Goal: Task Accomplishment & Management: Manage account settings

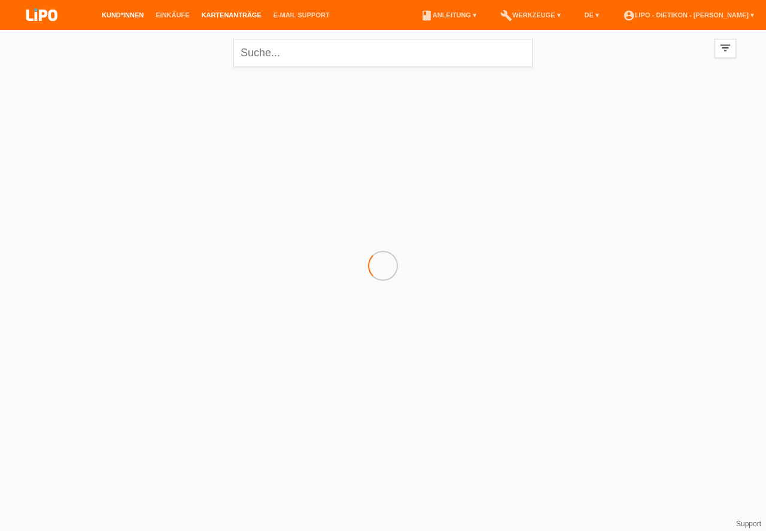
click at [217, 17] on link "Kartenanträge" at bounding box center [232, 14] width 72 height 7
click at [71, 57] on select "(Alle) Eingereicht Weitergeleitet Zurückgewiesen Geprüft Exportiert Abgelehnt A…" at bounding box center [84, 55] width 120 height 14
select select "ALL"
click at [0, 0] on option "(Alle)" at bounding box center [0, 0] width 0 height 0
click at [193, 47] on link "Übernehmen" at bounding box center [183, 55] width 60 height 17
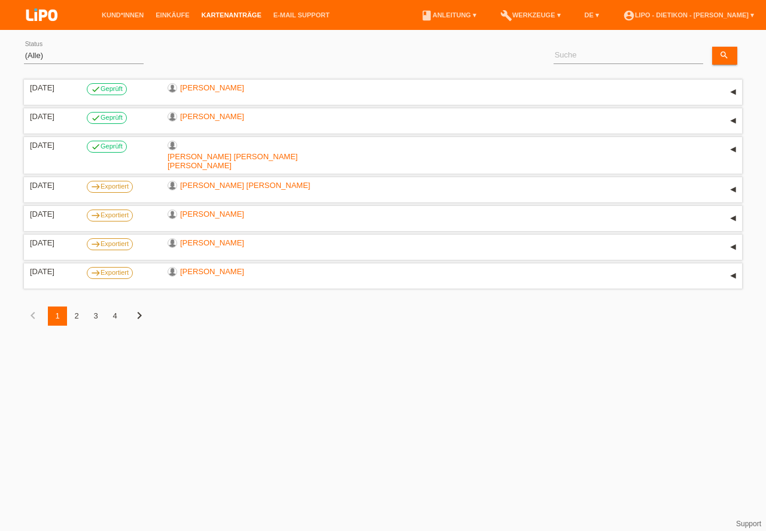
click at [75, 306] on div "2" at bounding box center [76, 315] width 19 height 19
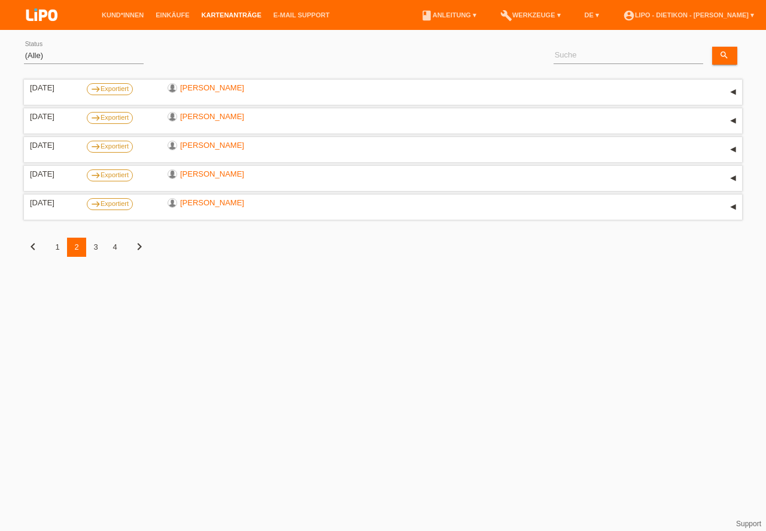
click at [99, 246] on div "3" at bounding box center [95, 246] width 19 height 19
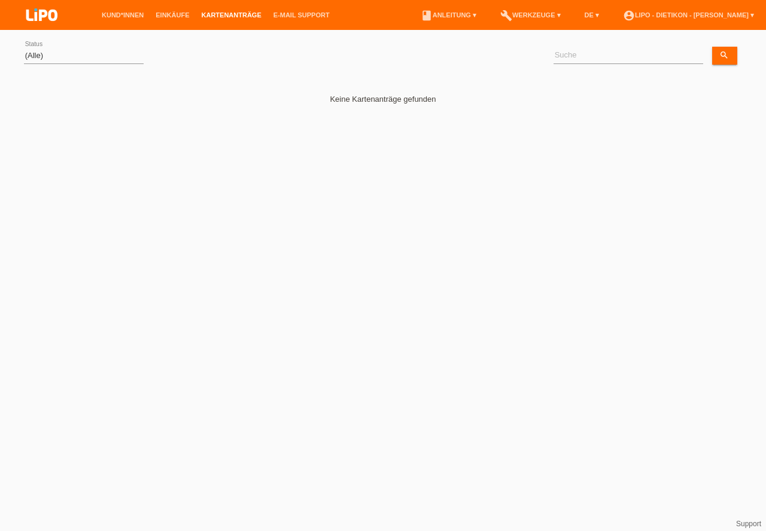
click at [50, 10] on img at bounding box center [42, 16] width 60 height 32
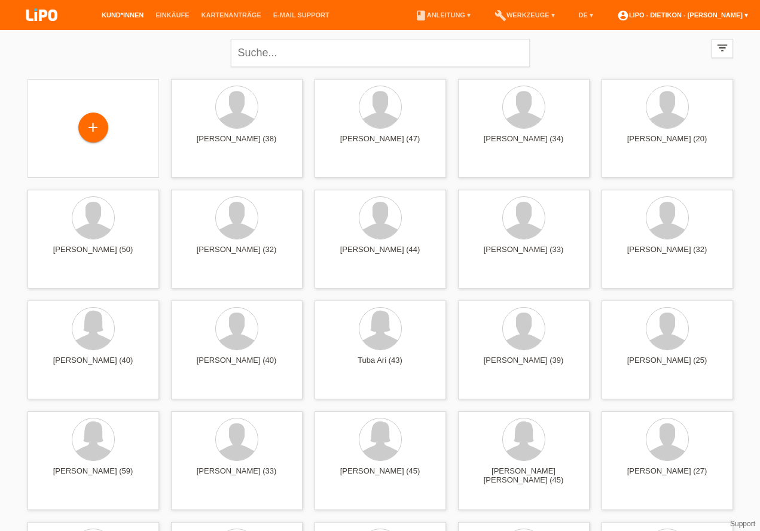
click at [710, 12] on link "account_circle LIPO - Dietikon - [PERSON_NAME] ▾" at bounding box center [682, 14] width 143 height 7
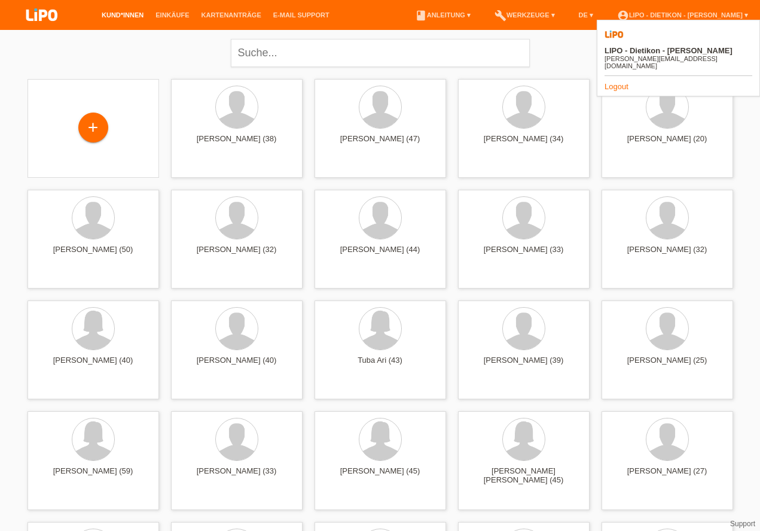
click at [551, 20] on li "build Werkzeuge ▾" at bounding box center [525, 15] width 72 height 31
click at [549, 17] on link "build Werkzeuge ▾" at bounding box center [525, 14] width 72 height 7
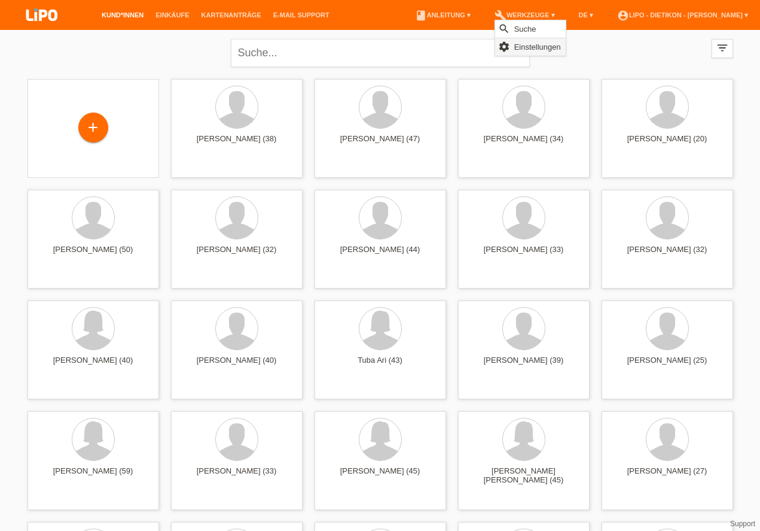
click at [529, 43] on span "Einstellungen" at bounding box center [538, 46] width 50 height 14
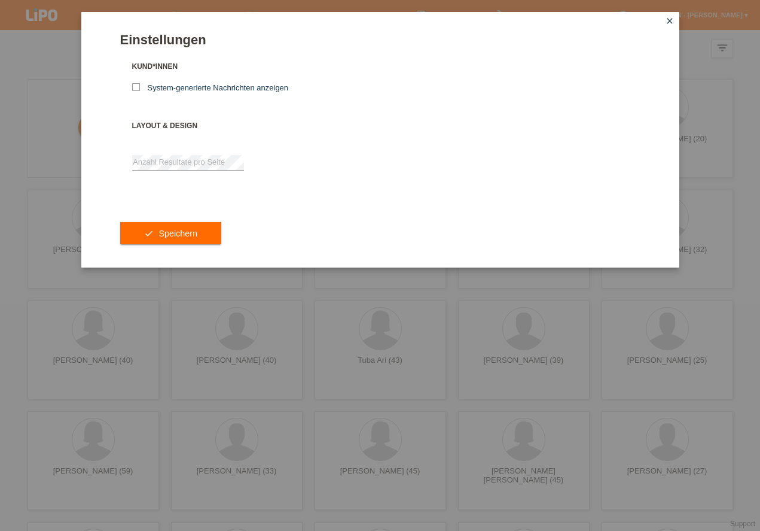
click at [671, 22] on icon "close" at bounding box center [670, 21] width 10 height 10
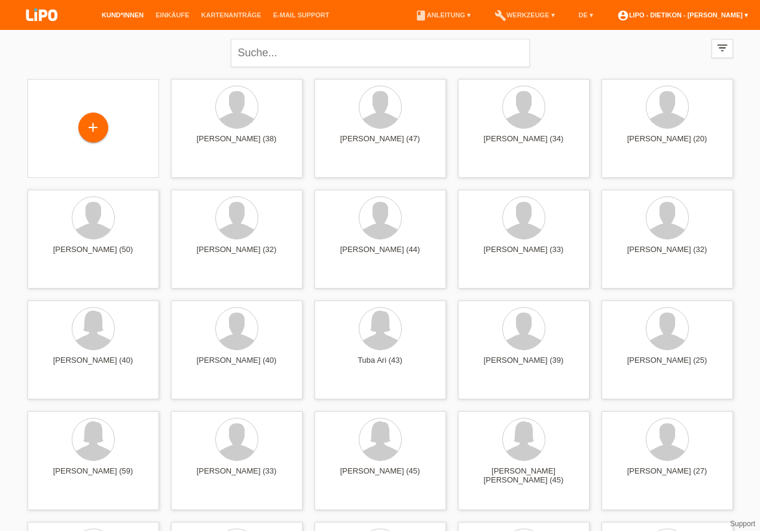
click at [740, 17] on link "account_circle LIPO - Dietikon - Sebastijan Ali ▾" at bounding box center [682, 14] width 143 height 7
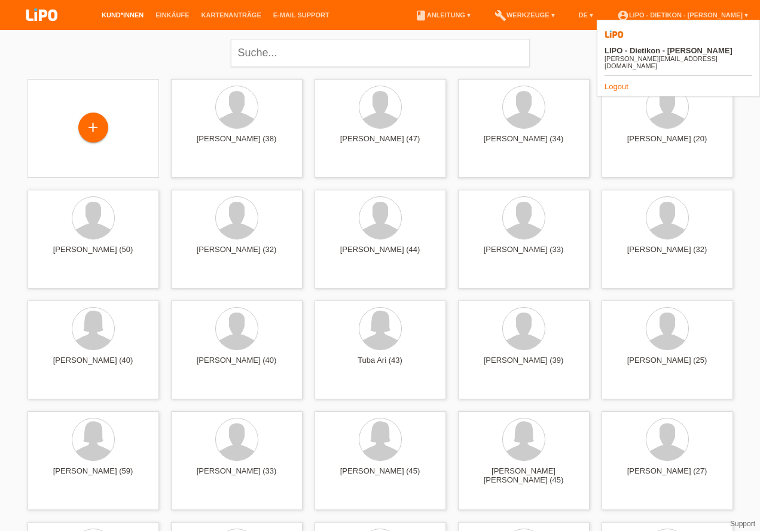
click at [687, 55] on div "[PERSON_NAME][EMAIL_ADDRESS][DOMAIN_NAME]" at bounding box center [679, 62] width 148 height 14
click at [606, 39] on img at bounding box center [614, 34] width 19 height 19
click at [617, 37] on img at bounding box center [614, 34] width 19 height 19
click at [27, 57] on div "close filter_list view_module Alle Kund*innen anzeigen star Markierte Kund*inne…" at bounding box center [381, 51] width 718 height 43
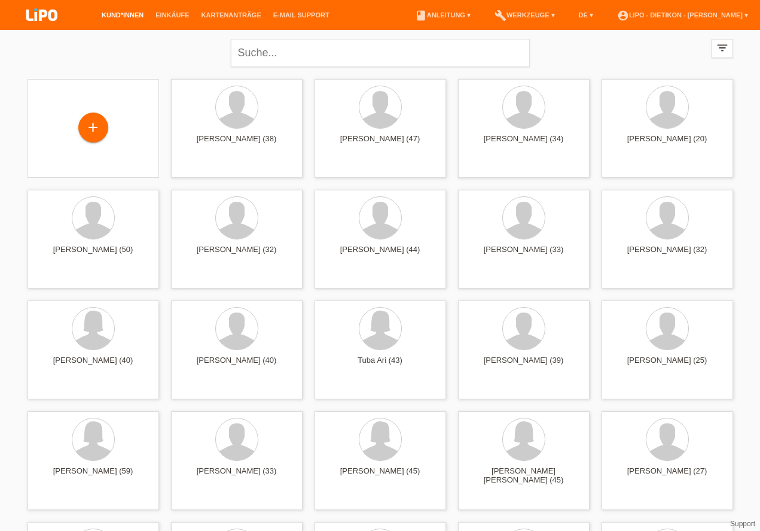
click at [11, 6] on div at bounding box center [42, 16] width 84 height 33
drag, startPoint x: 765, startPoint y: 37, endPoint x: 765, endPoint y: -58, distance: 95.1
click at [703, 19] on link "account_circle LIPO - Dietikon - Sebastijan Ali ▾" at bounding box center [682, 14] width 143 height 7
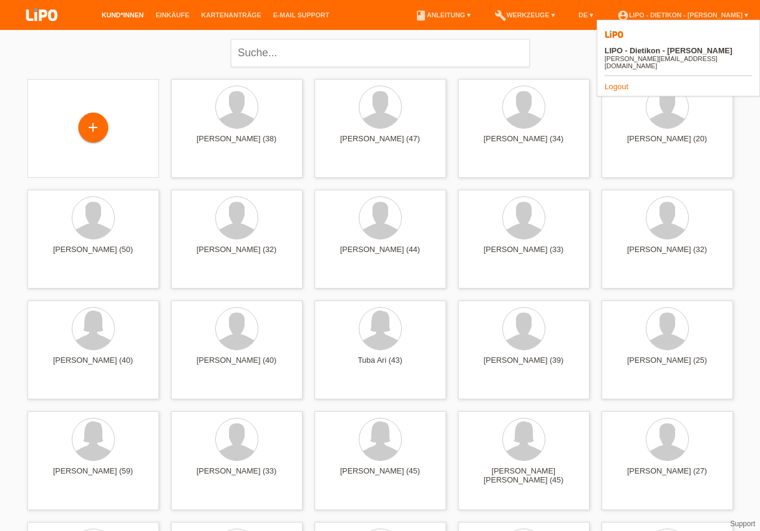
click at [623, 82] on link "Logout" at bounding box center [617, 86] width 24 height 9
